Goal: Navigation & Orientation: Find specific page/section

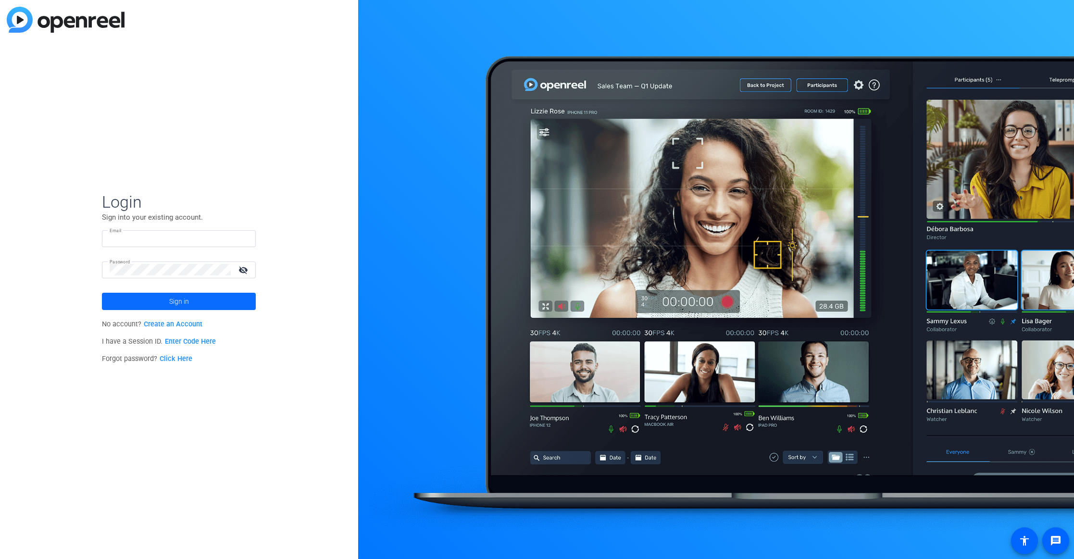
type input "[PERSON_NAME][EMAIL_ADDRESS][PERSON_NAME][DOMAIN_NAME]"
click at [168, 301] on span at bounding box center [179, 301] width 154 height 23
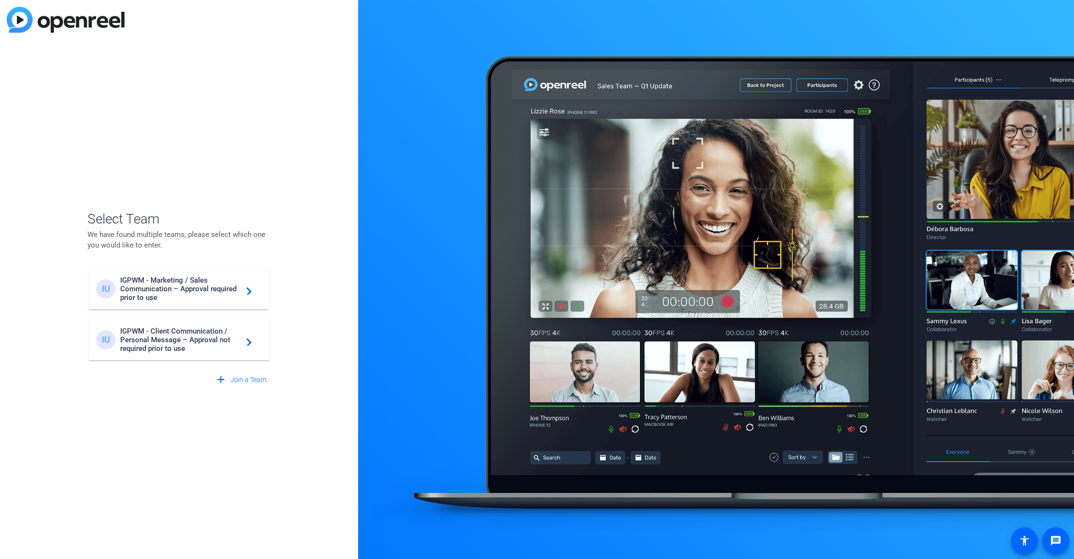
click at [182, 338] on span "IGPWM - Client Communication / Personal Message – Approval not required prior t…" at bounding box center [180, 340] width 120 height 26
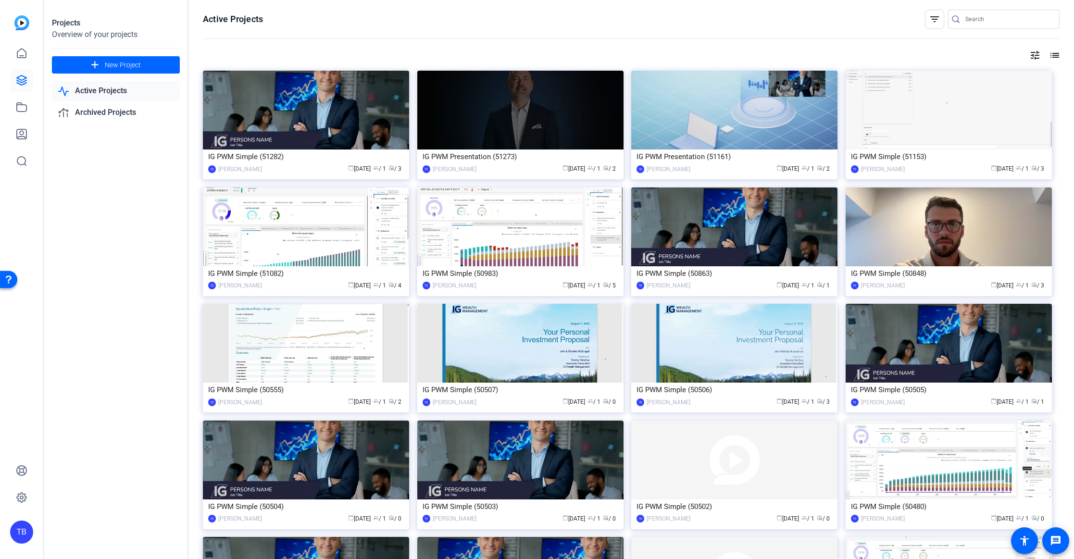
click at [87, 199] on div "Projects Overview of your projects add New Project Active Projects Archived Pro…" at bounding box center [116, 279] width 144 height 559
click at [113, 113] on link "Archived Projects" at bounding box center [116, 113] width 128 height 20
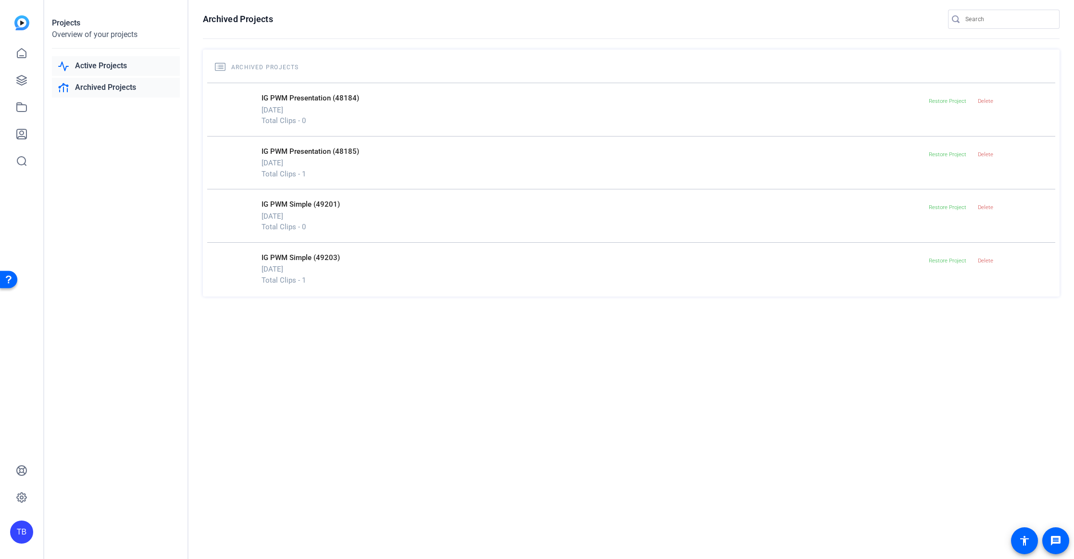
click at [93, 62] on link "Active Projects" at bounding box center [116, 66] width 128 height 20
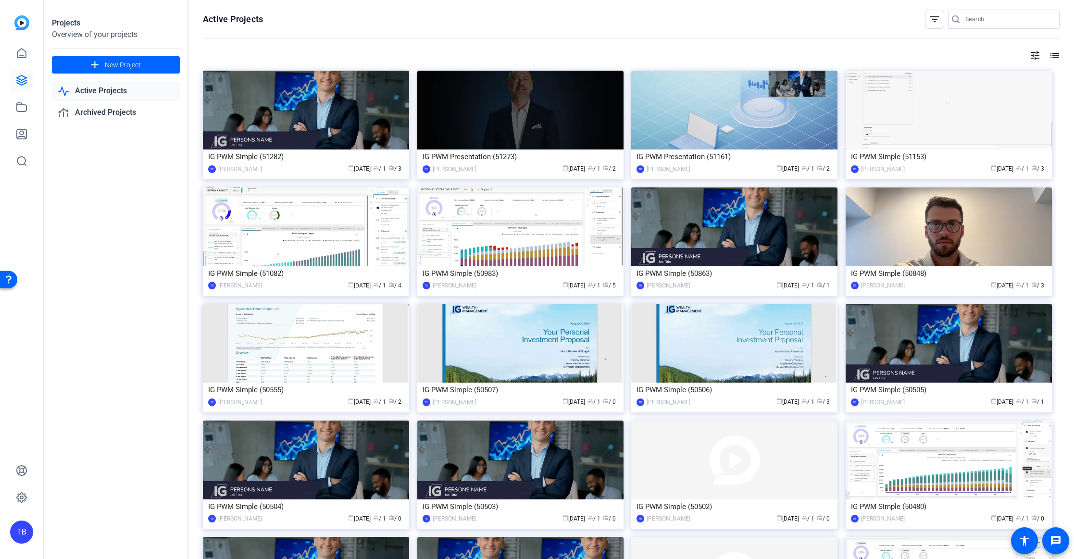
click at [89, 91] on link "Active Projects" at bounding box center [116, 91] width 128 height 20
click at [29, 104] on link at bounding box center [21, 107] width 23 height 23
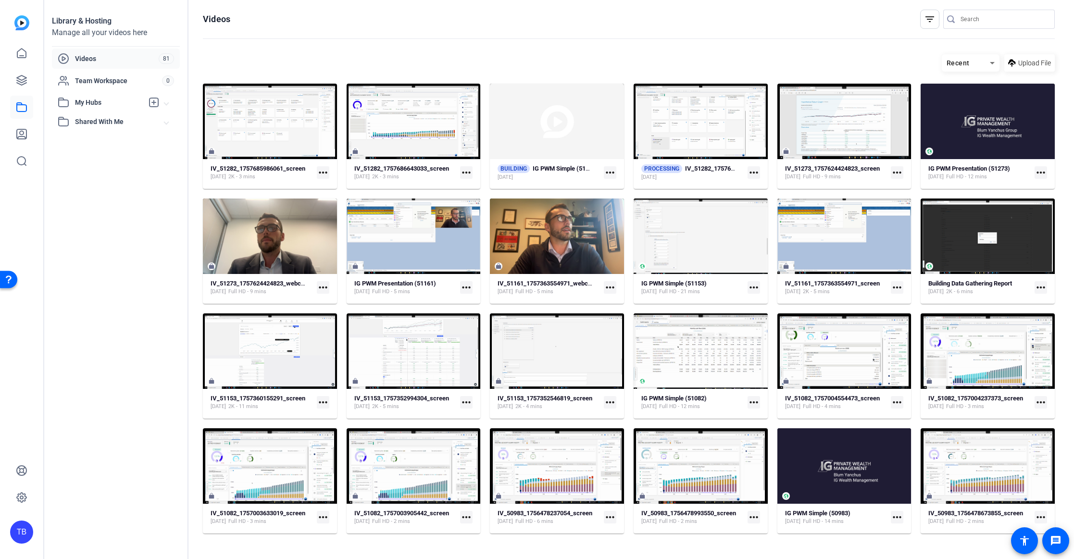
drag, startPoint x: 129, startPoint y: 201, endPoint x: 116, endPoint y: 188, distance: 17.7
click at [129, 201] on div "Library & Hosting Manage all your videos here Videos 81 Team Workspace 0 My Hub…" at bounding box center [116, 279] width 144 height 559
click at [95, 122] on span "Shared With Me" at bounding box center [119, 122] width 89 height 10
click at [88, 170] on div "Library & Hosting Manage all your videos here Videos 81 Team Workspace 0 My Hub…" at bounding box center [116, 279] width 144 height 559
click at [95, 56] on span "Videos" at bounding box center [117, 59] width 84 height 10
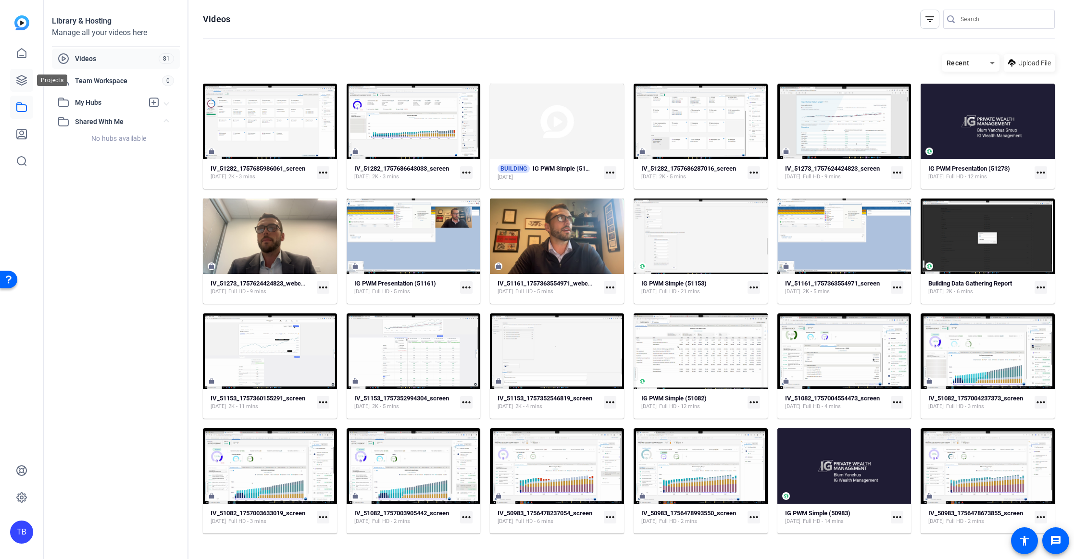
click at [26, 83] on icon at bounding box center [22, 80] width 12 height 12
